Goal: Transaction & Acquisition: Download file/media

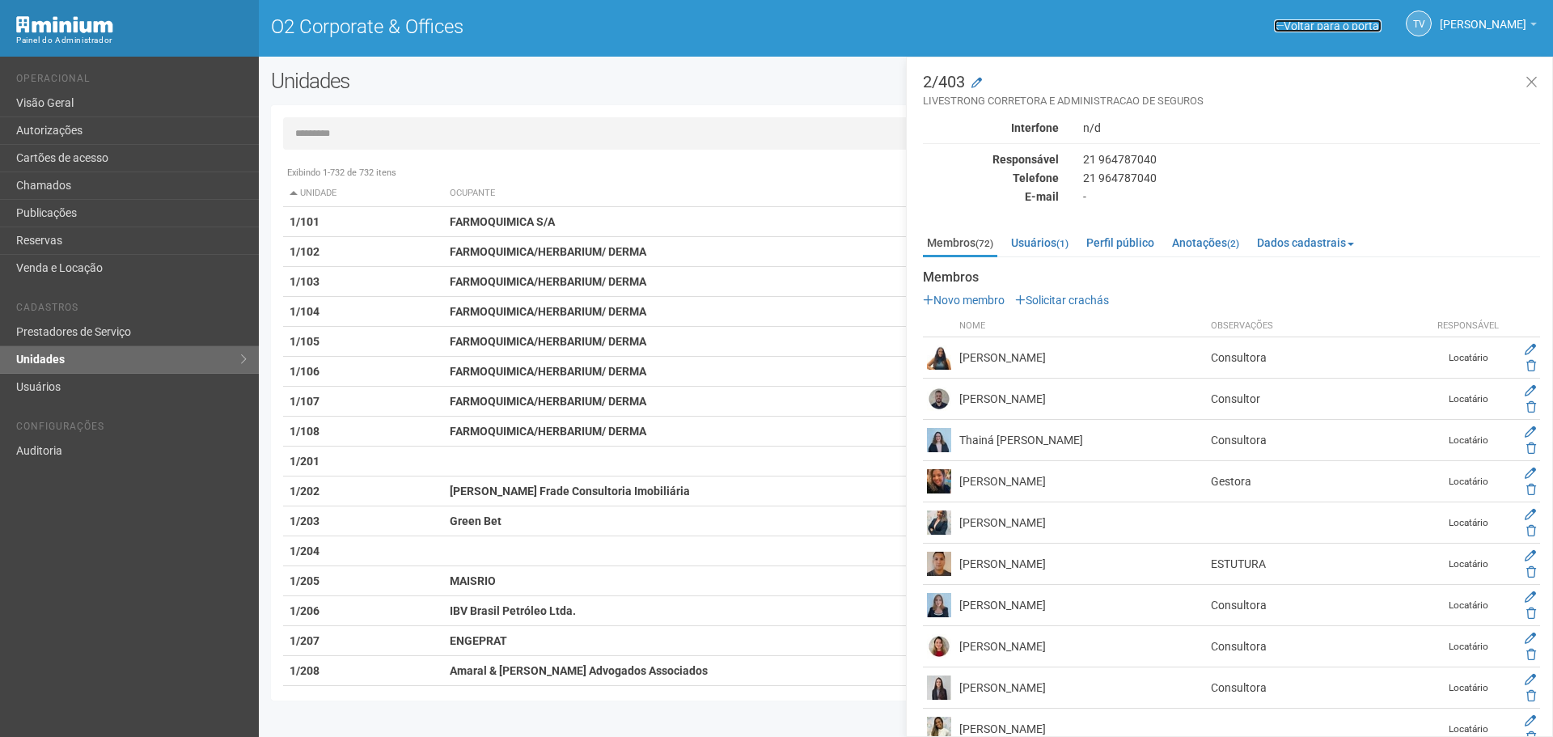
click at [1274, 32] on link "Voltar para o portal" at bounding box center [1328, 25] width 108 height 13
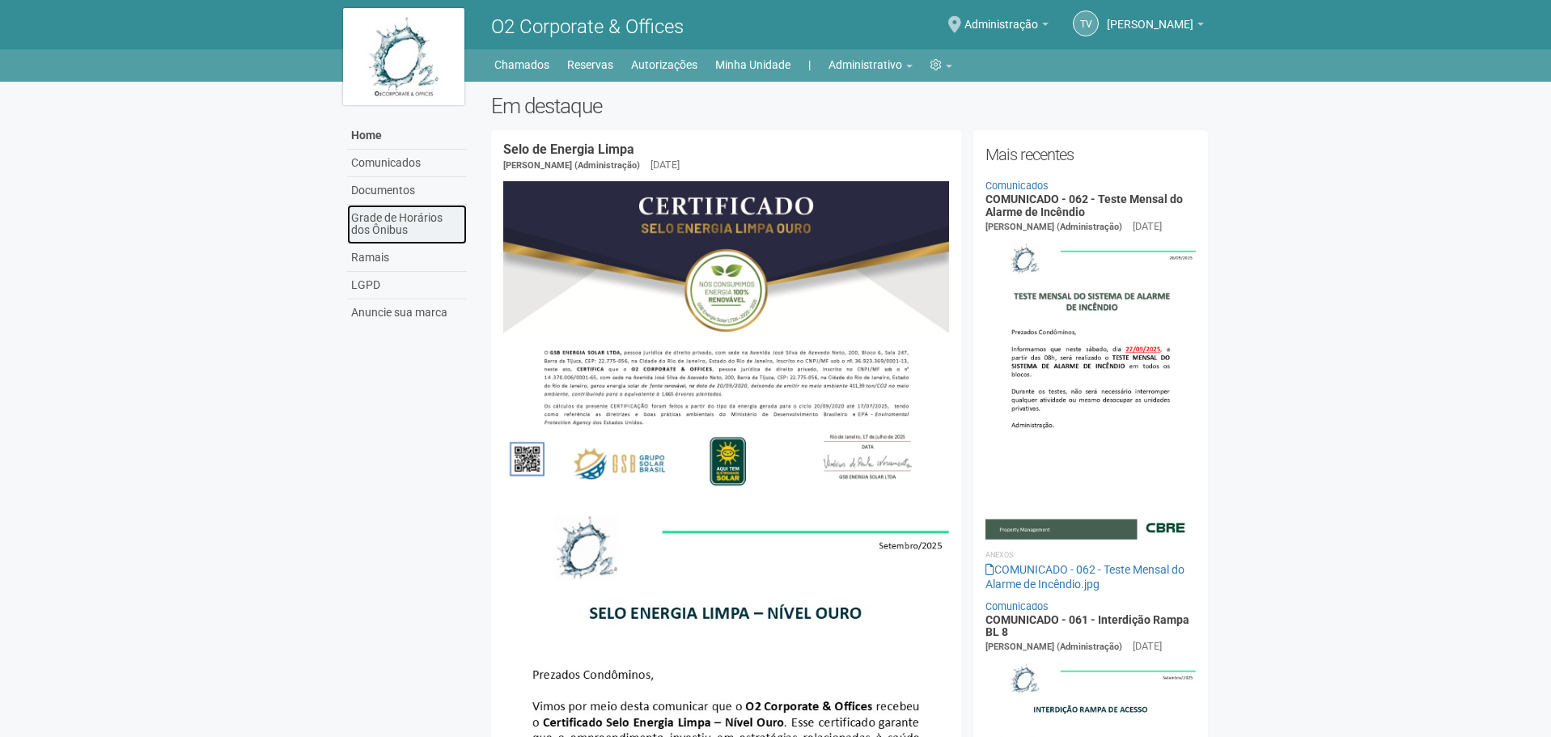
click at [396, 222] on link "Grade de Horários dos Ônibus" at bounding box center [407, 225] width 120 height 40
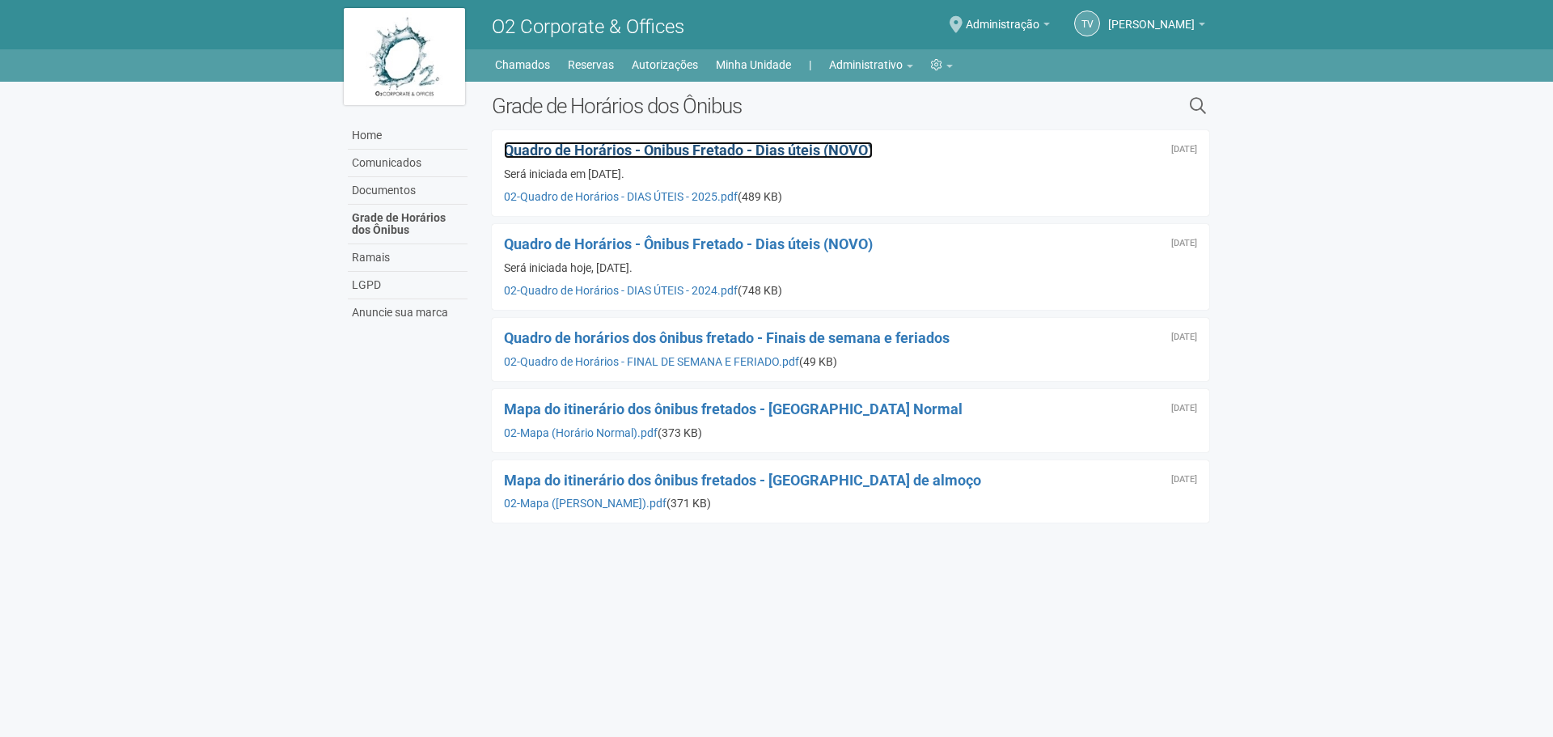
click at [793, 150] on span "Quadro de Horários - Ônibus Fretado - Dias úteis (NOVO)" at bounding box center [688, 150] width 369 height 17
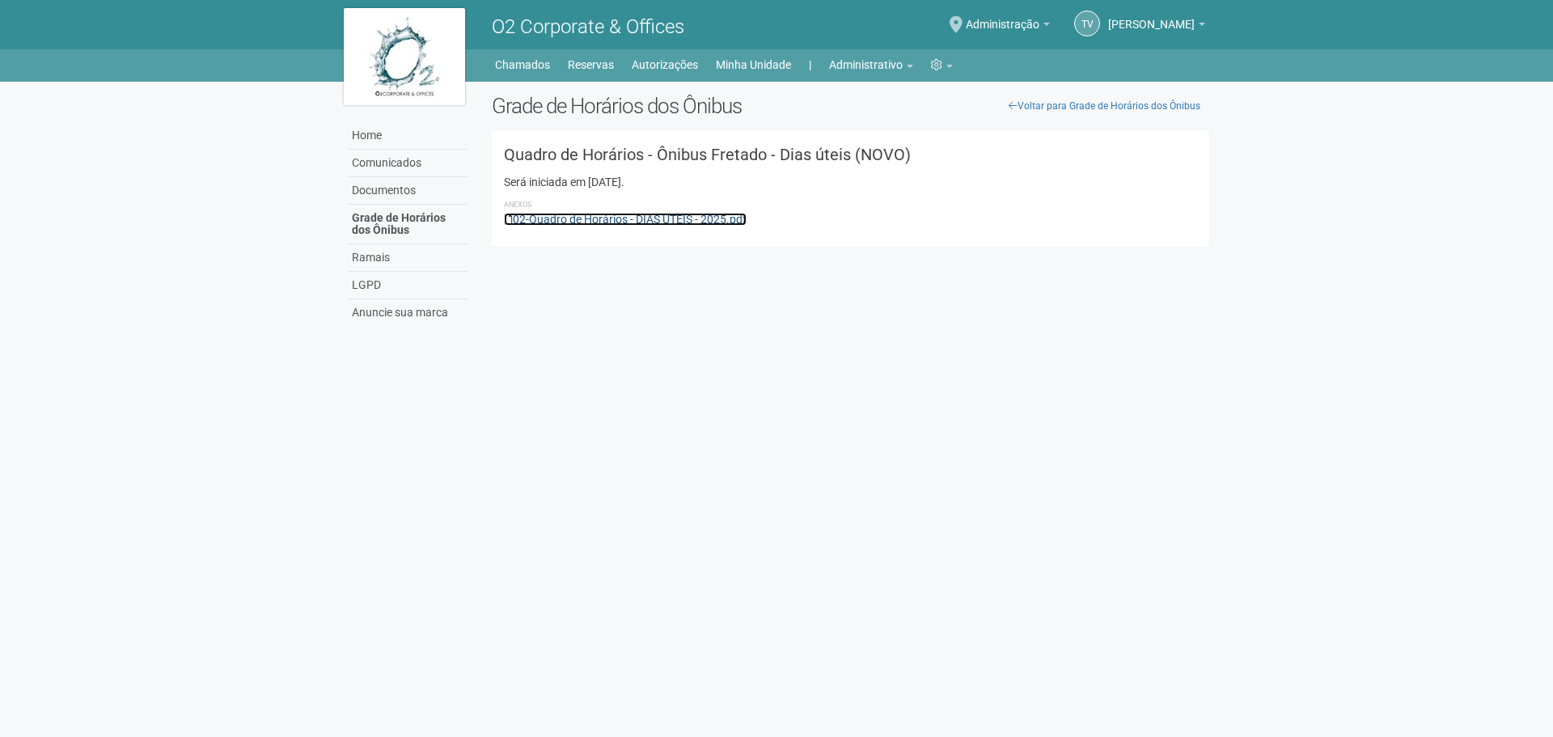
click at [650, 222] on link "02-Quadro de Horários - DIAS ÚTEIS - 2025.pdf" at bounding box center [625, 219] width 243 height 13
